Goal: Task Accomplishment & Management: Use online tool/utility

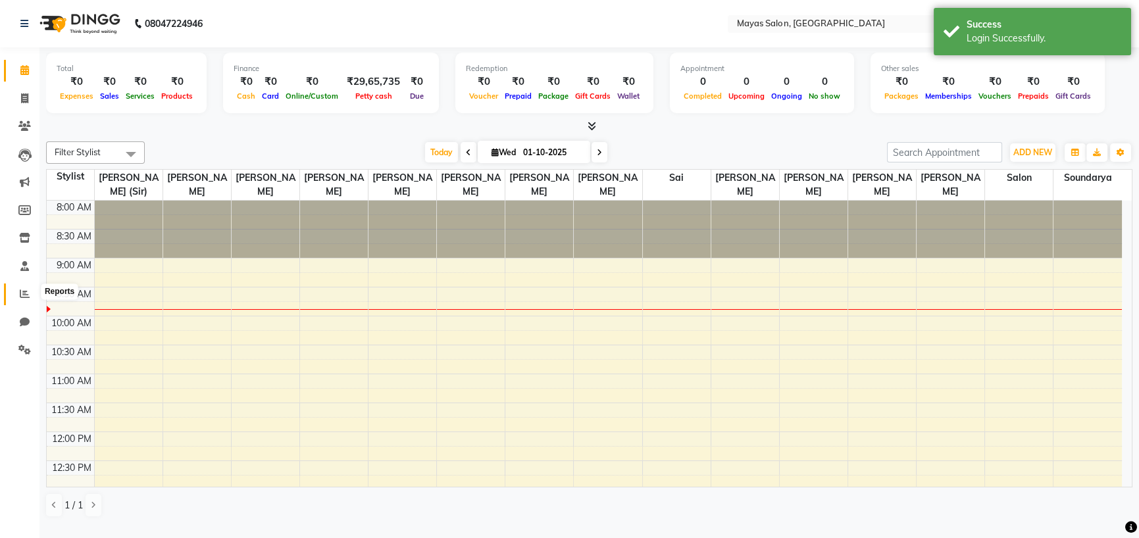
click at [18, 289] on span at bounding box center [24, 294] width 23 height 15
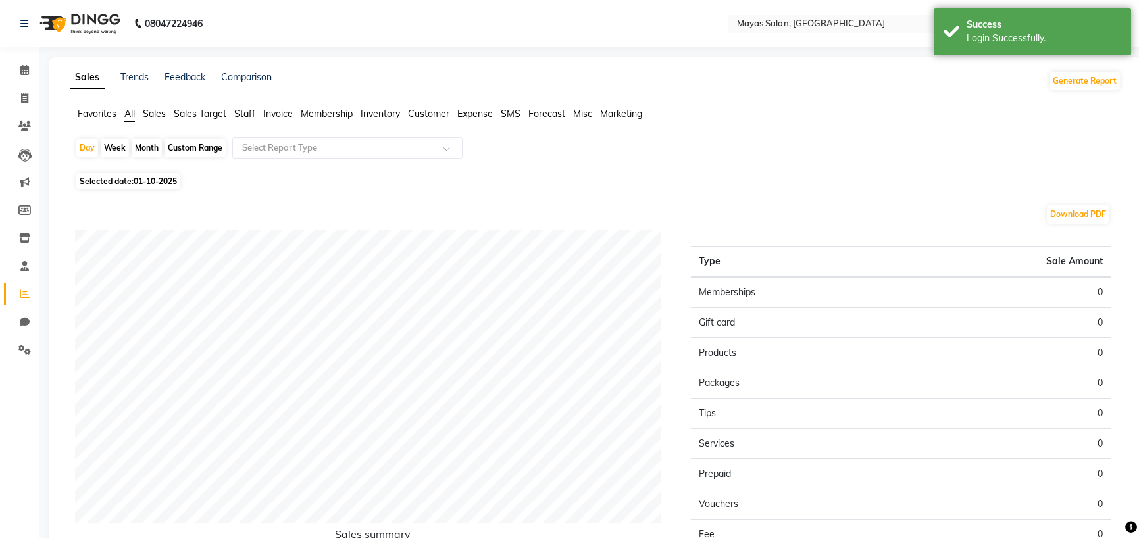
click at [142, 157] on div "Month" at bounding box center [147, 148] width 30 height 18
select select "10"
select select "2025"
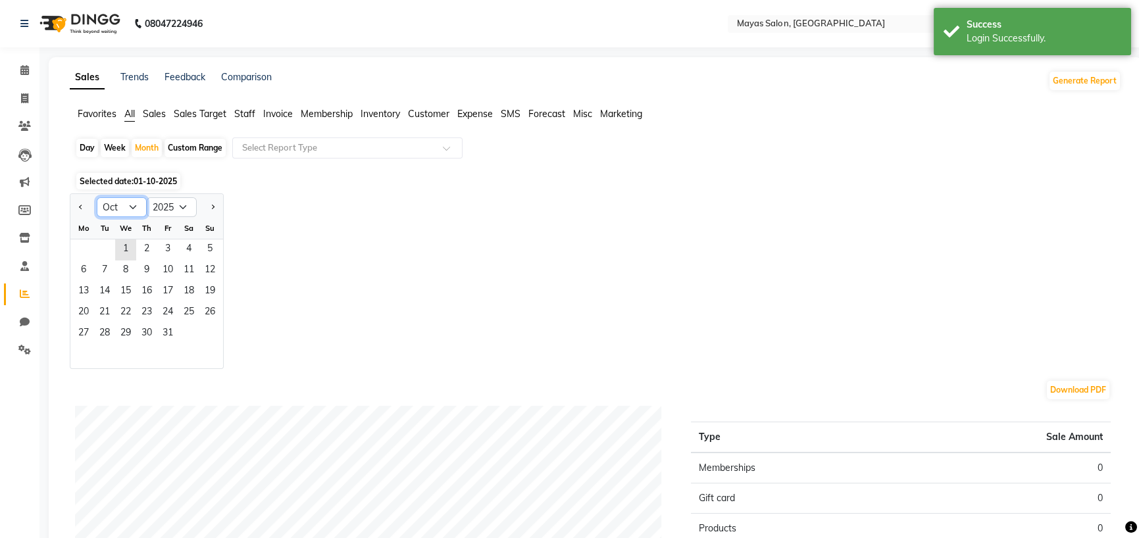
click at [147, 217] on select "Jan Feb Mar Apr May Jun [DATE] Aug Sep Oct Nov Dec" at bounding box center [122, 207] width 50 height 20
select select "9"
click at [109, 217] on select "Jan Feb Mar Apr May Jun [DATE] Aug Sep Oct Nov Dec" at bounding box center [122, 207] width 50 height 20
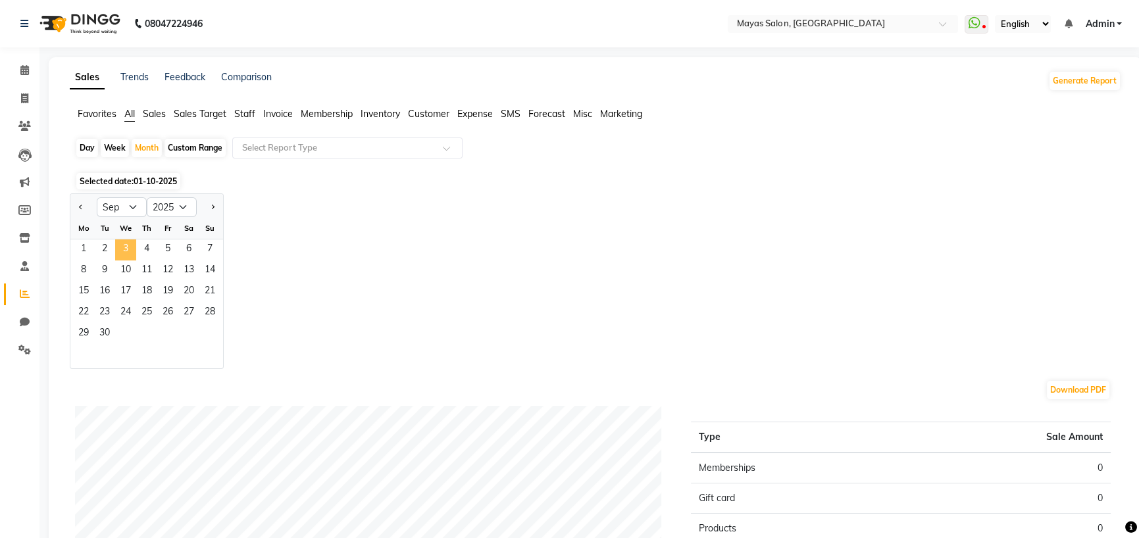
click at [136, 261] on span "3" at bounding box center [125, 250] width 21 height 21
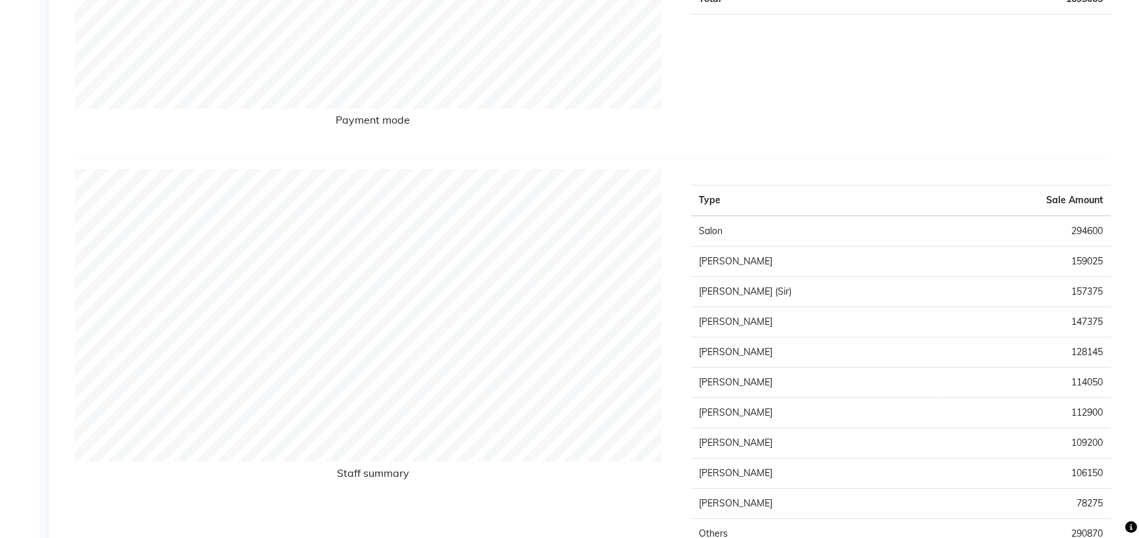
scroll to position [263, 0]
